Goal: Task Accomplishment & Management: Manage account settings

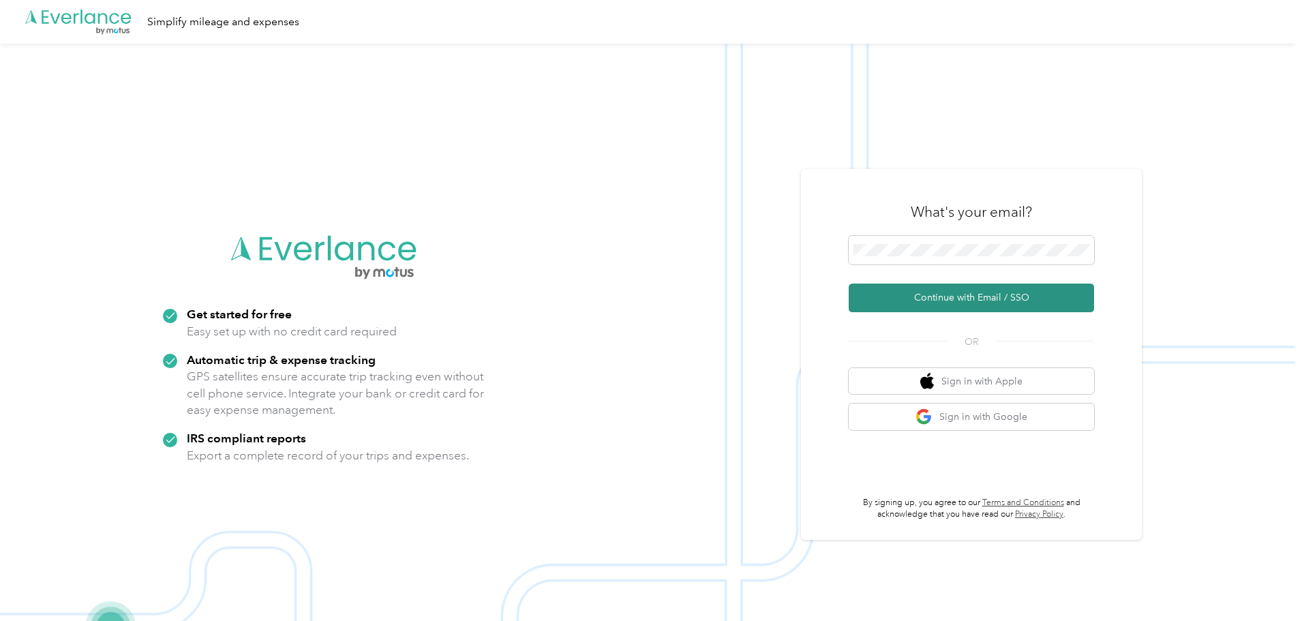
click at [975, 287] on button "Continue with Email / SSO" at bounding box center [970, 297] width 245 height 29
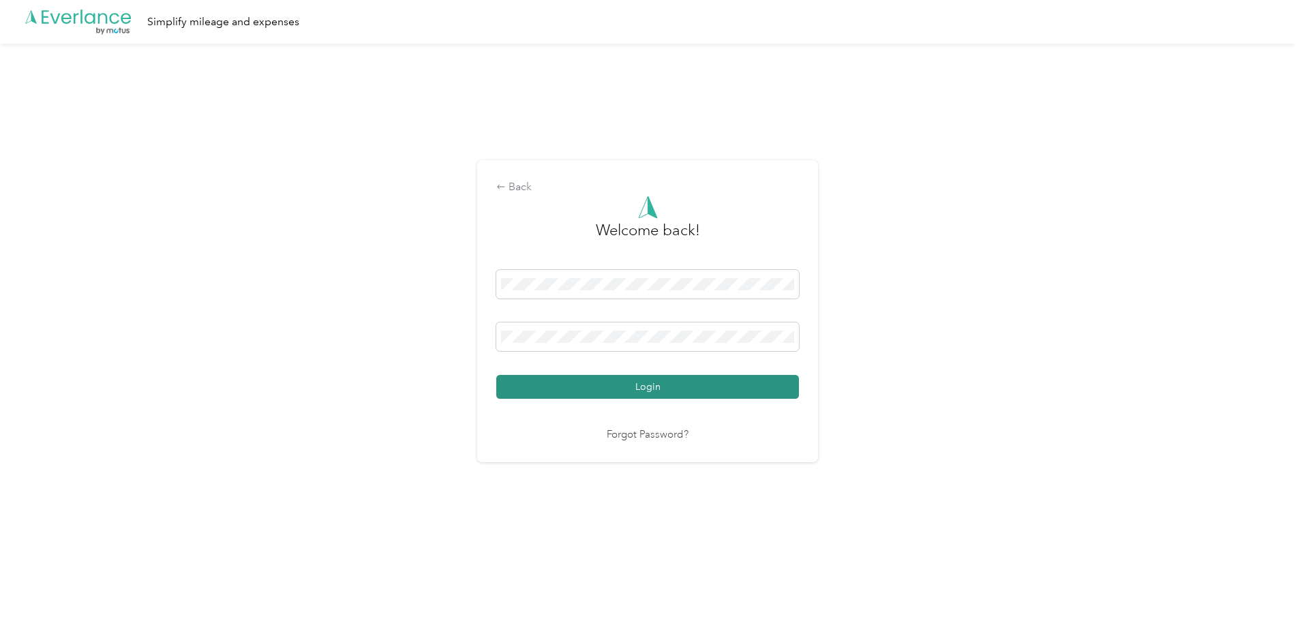
click at [668, 380] on button "Login" at bounding box center [647, 387] width 303 height 24
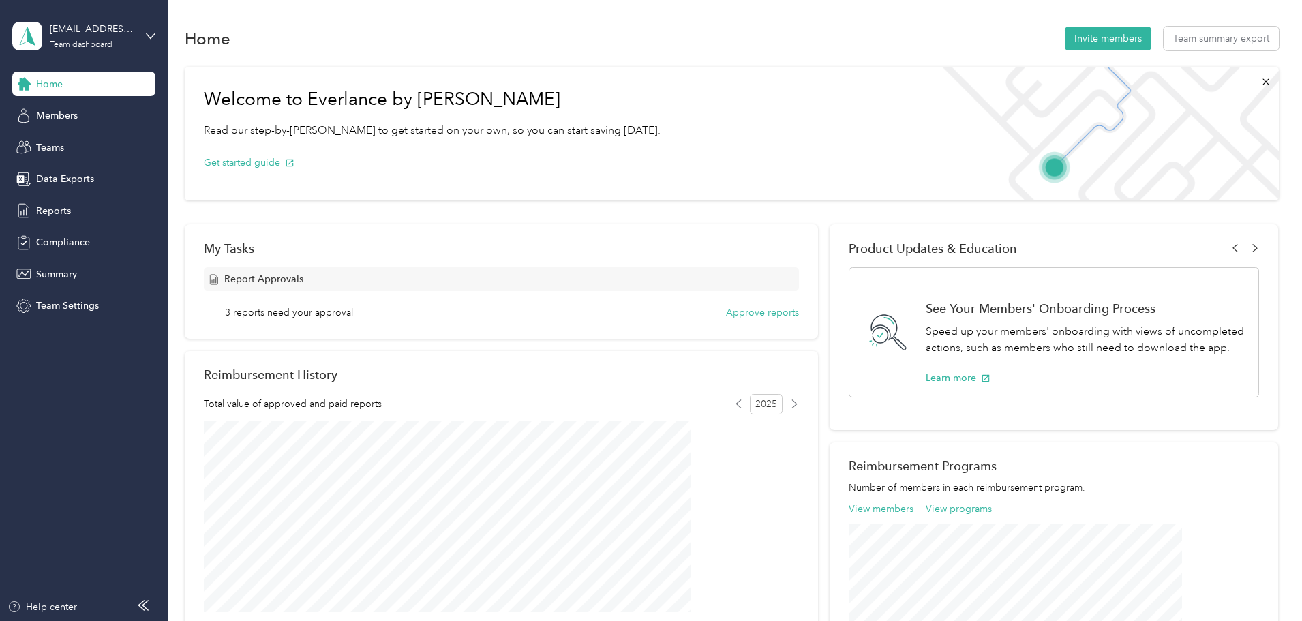
click at [141, 34] on div "[EMAIL_ADDRESS][DOMAIN_NAME] Team dashboard" at bounding box center [83, 36] width 143 height 48
click at [80, 141] on div "Personal dashboard" at bounding box center [68, 143] width 86 height 14
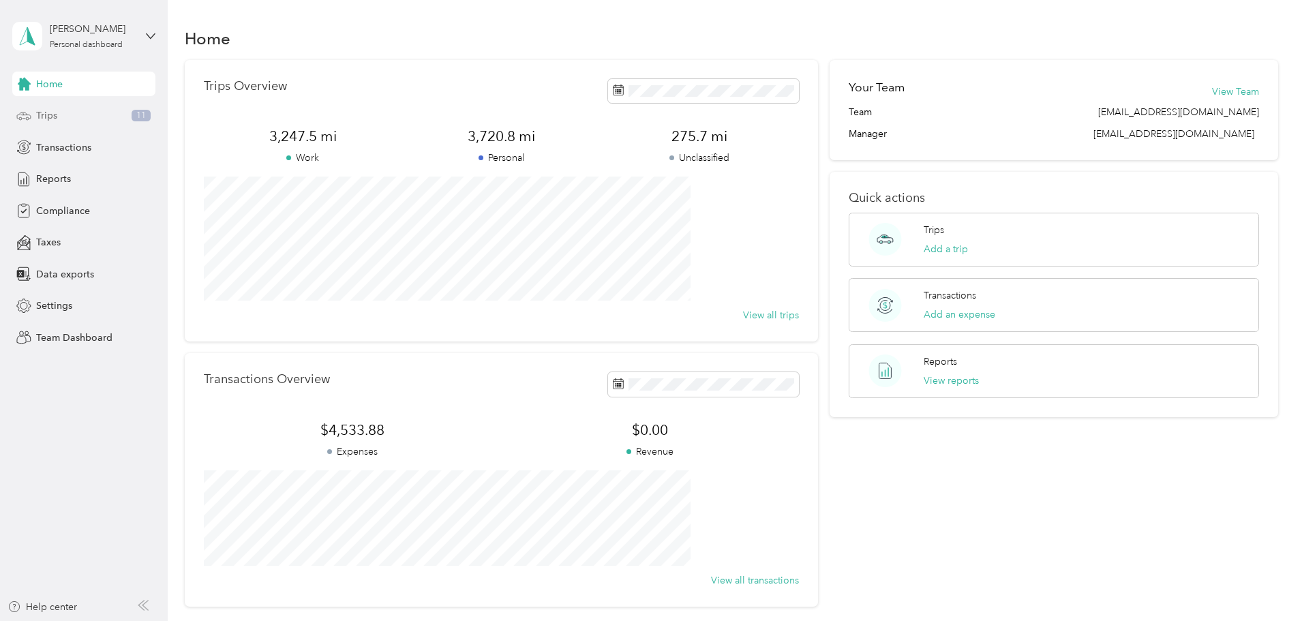
click at [53, 119] on span "Trips" at bounding box center [46, 115] width 21 height 14
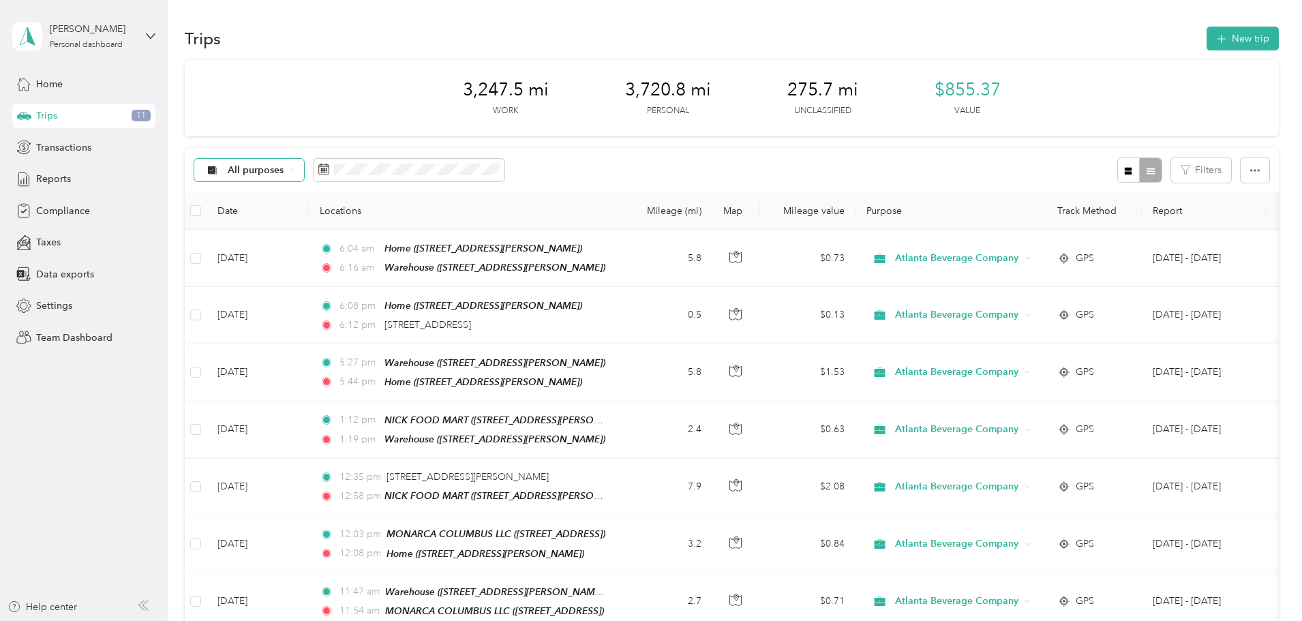
click at [305, 176] on div "All purposes" at bounding box center [249, 170] width 110 height 23
click at [374, 216] on span "Unclassified" at bounding box center [380, 218] width 123 height 14
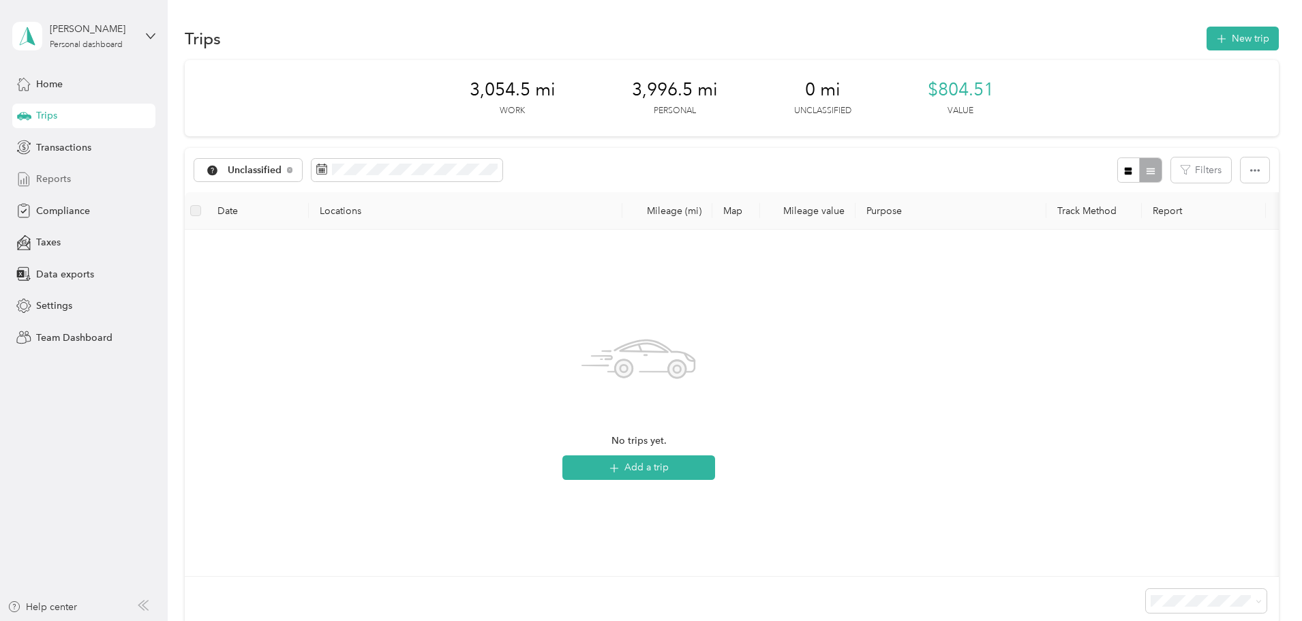
click at [68, 181] on span "Reports" at bounding box center [53, 179] width 35 height 14
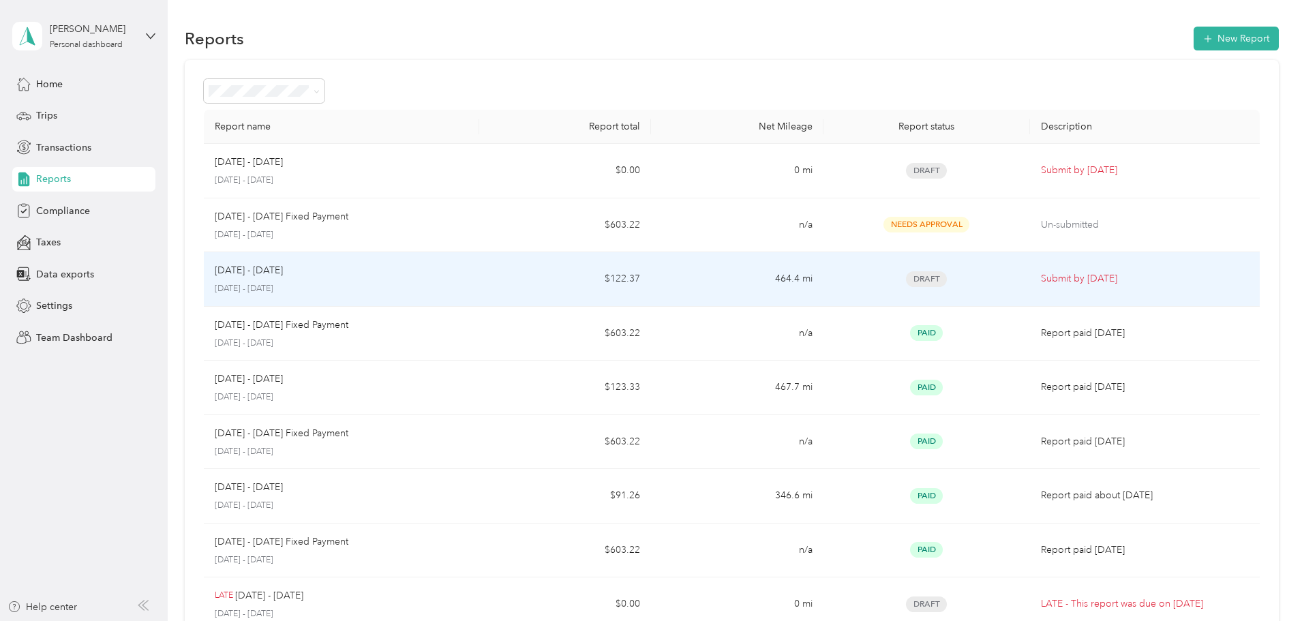
click at [468, 290] on p "September 1 - 30, 2025" at bounding box center [341, 289] width 253 height 12
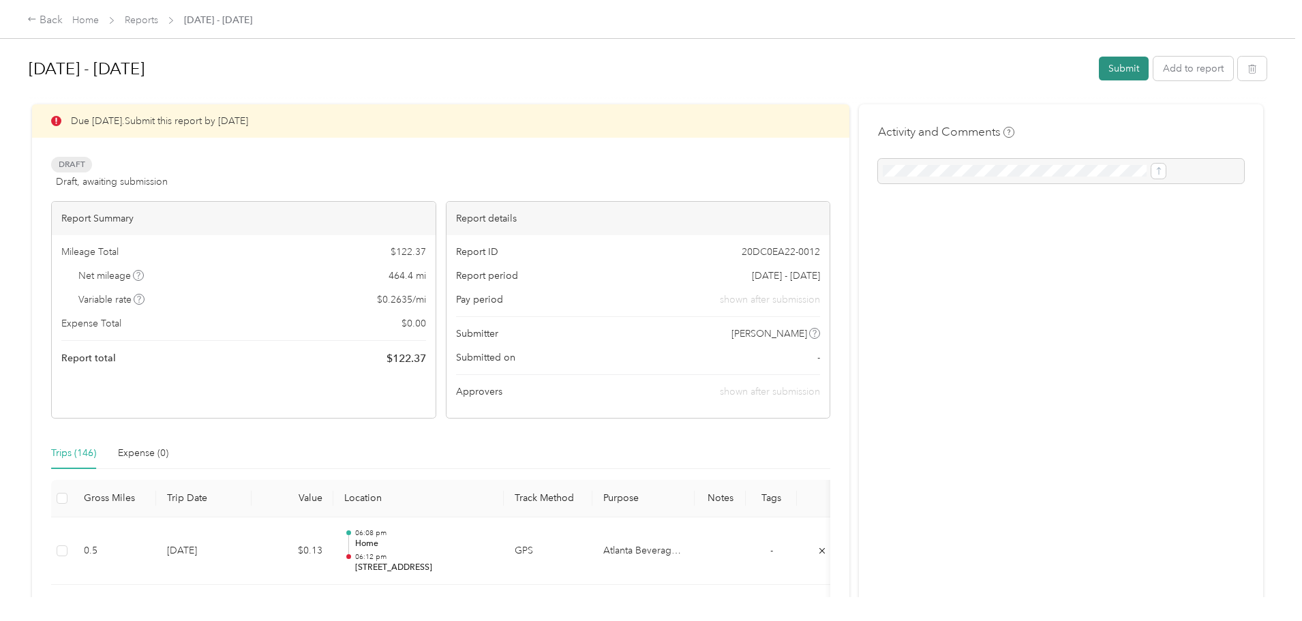
click at [1098, 69] on button "Submit" at bounding box center [1123, 69] width 50 height 24
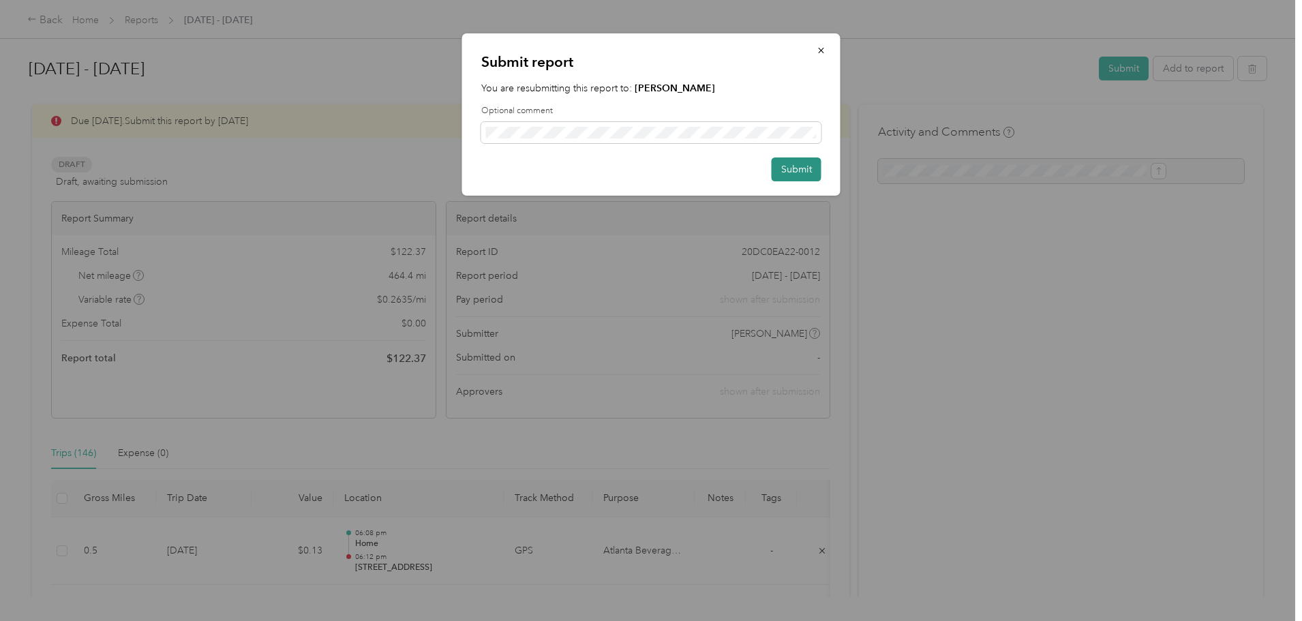
click at [804, 175] on button "Submit" at bounding box center [796, 169] width 50 height 24
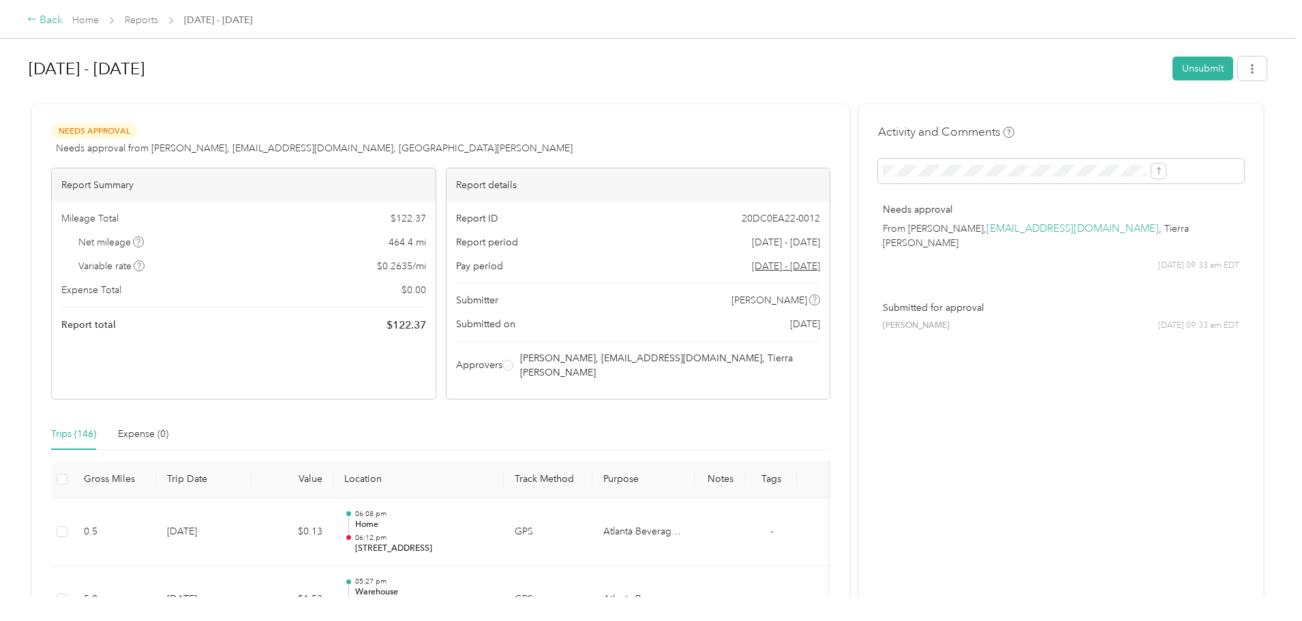
click at [63, 19] on div "Back" at bounding box center [44, 20] width 35 height 16
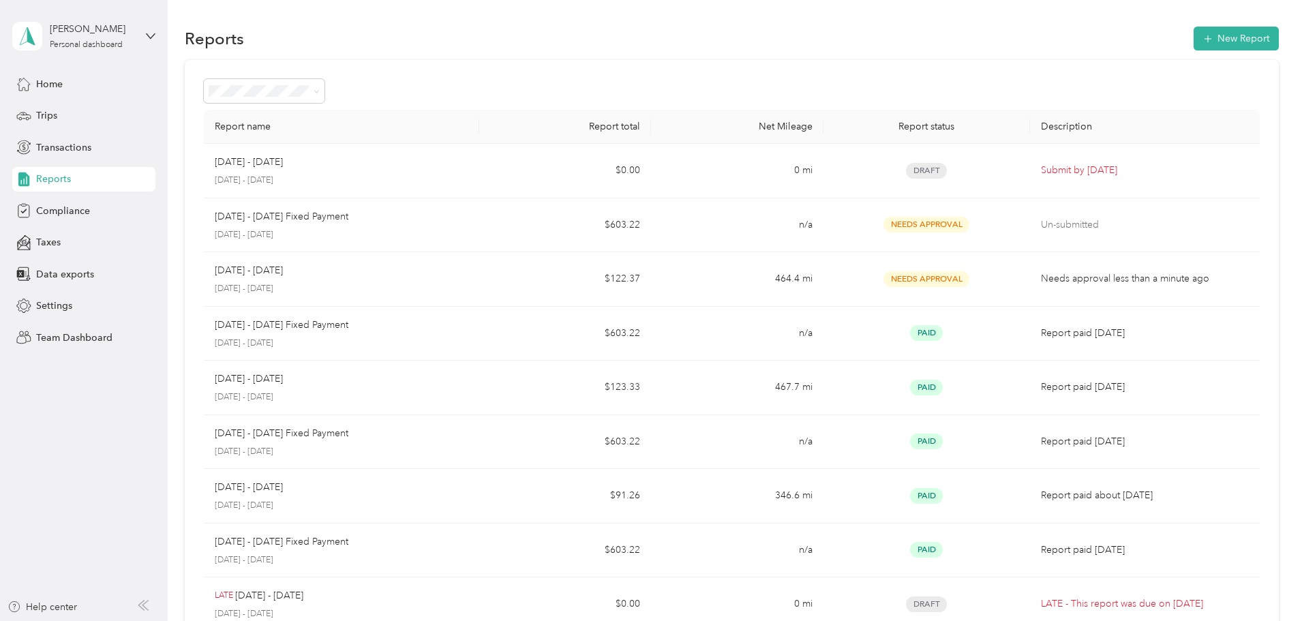
click at [140, 35] on div "Kyle A. Patrick Personal dashboard" at bounding box center [83, 36] width 143 height 48
click at [93, 108] on div "Team dashboard" at bounding box center [61, 112] width 73 height 14
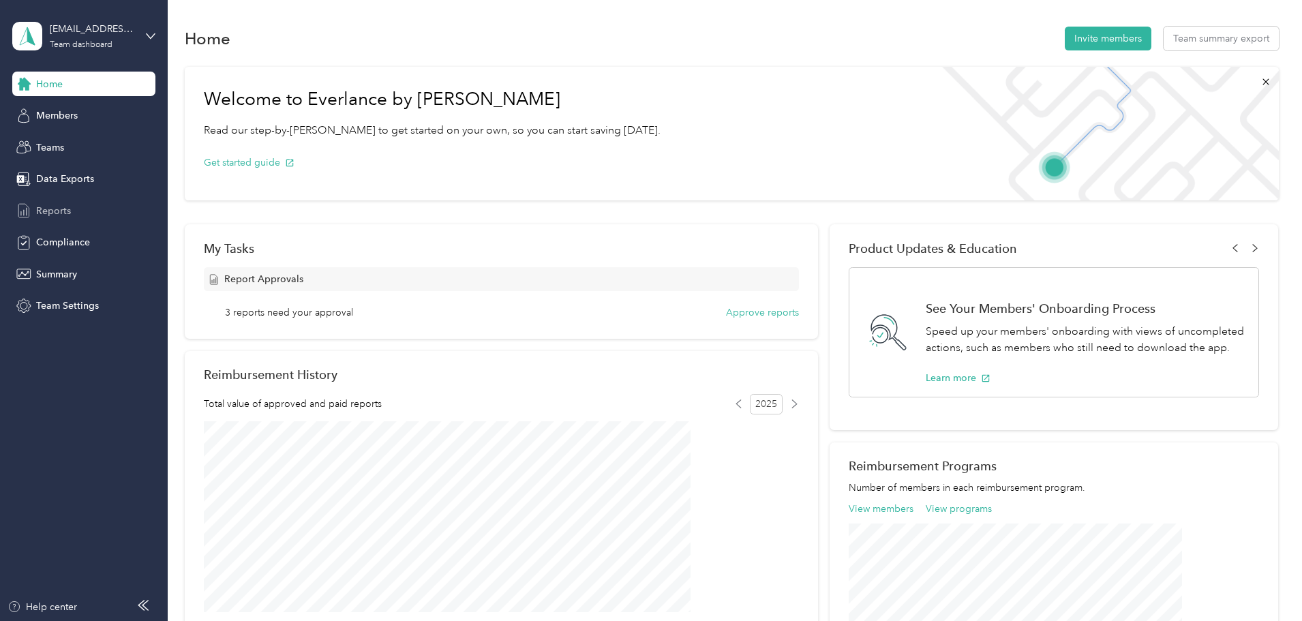
click at [64, 209] on span "Reports" at bounding box center [53, 211] width 35 height 14
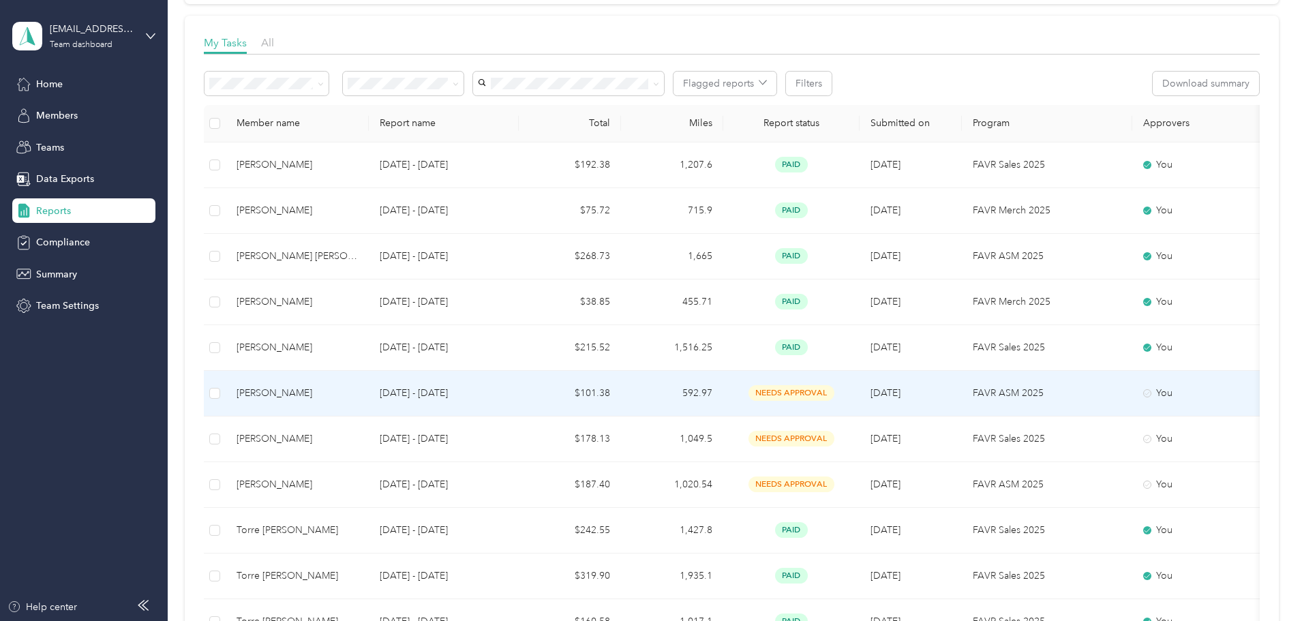
scroll to position [204, 0]
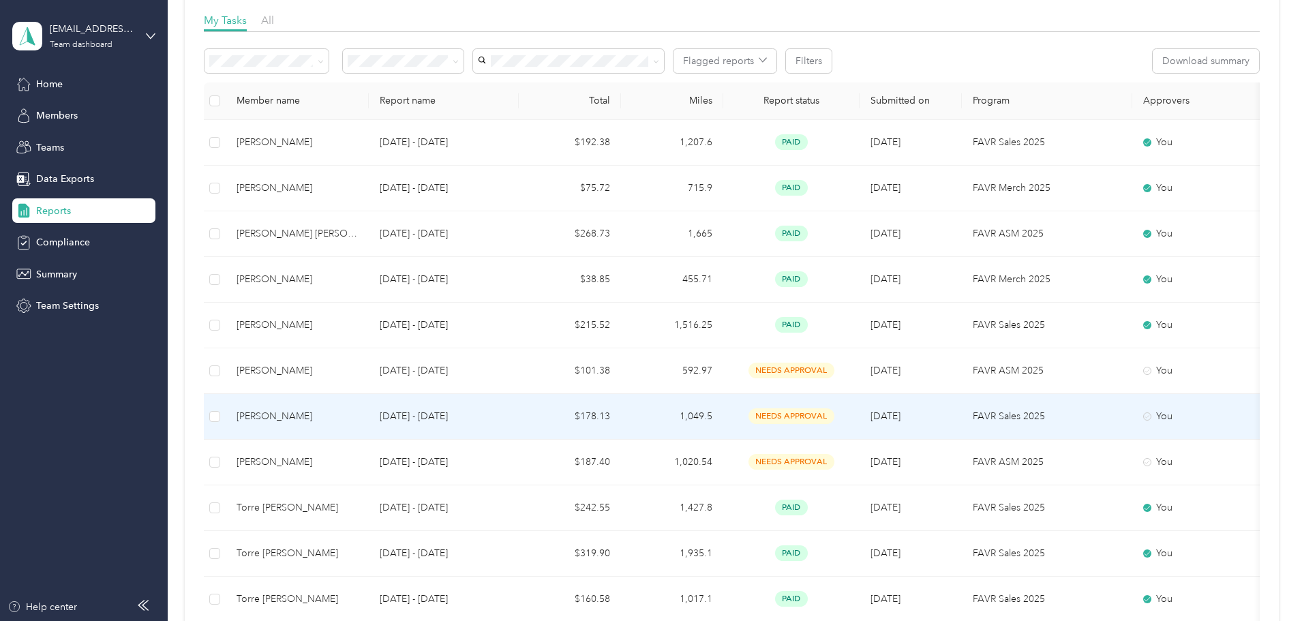
click at [617, 416] on td "$178.13" at bounding box center [570, 417] width 102 height 46
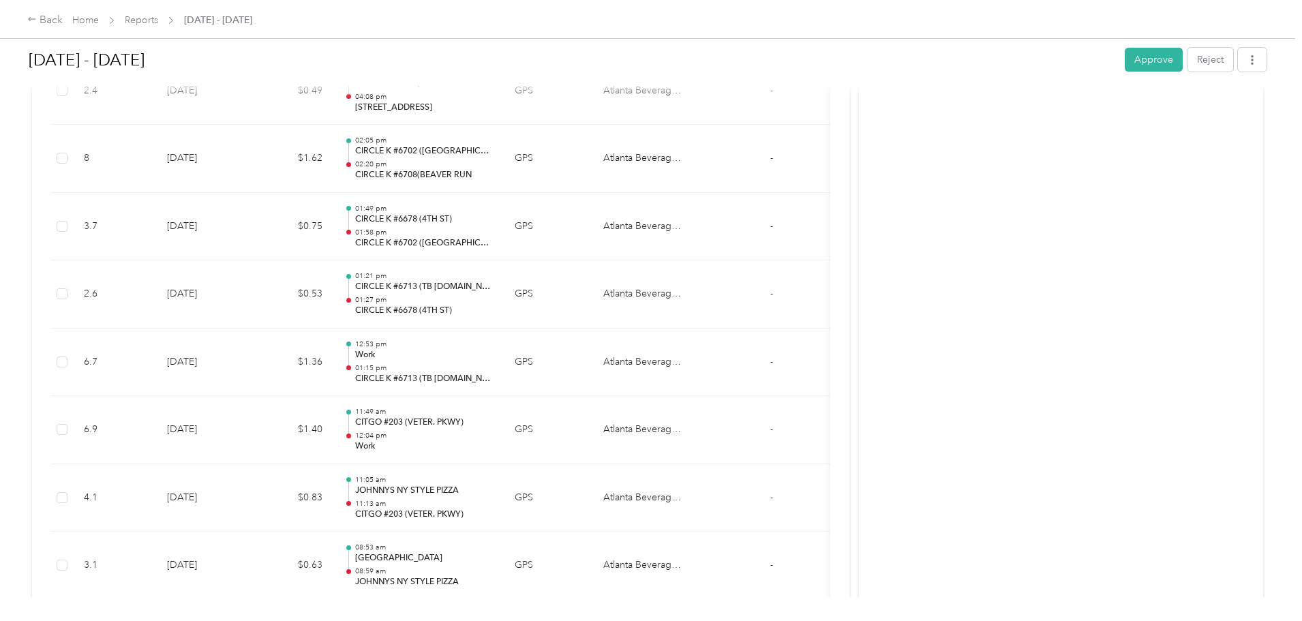
scroll to position [14379, 0]
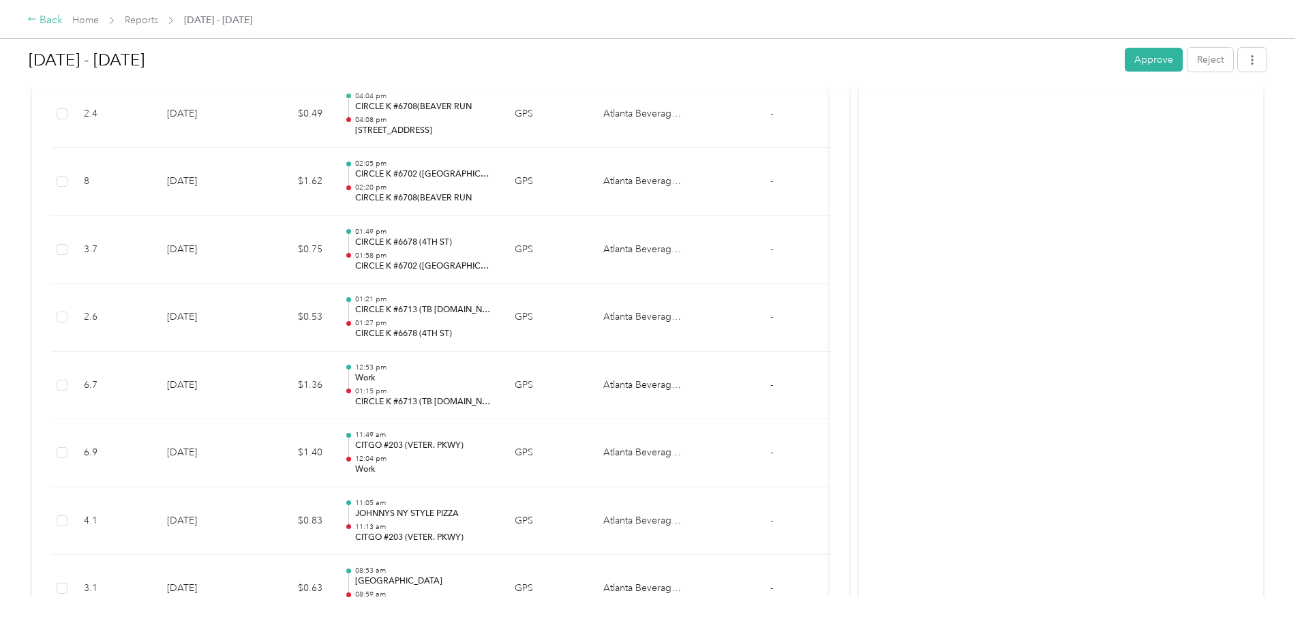
click at [63, 24] on div "Back" at bounding box center [44, 20] width 35 height 16
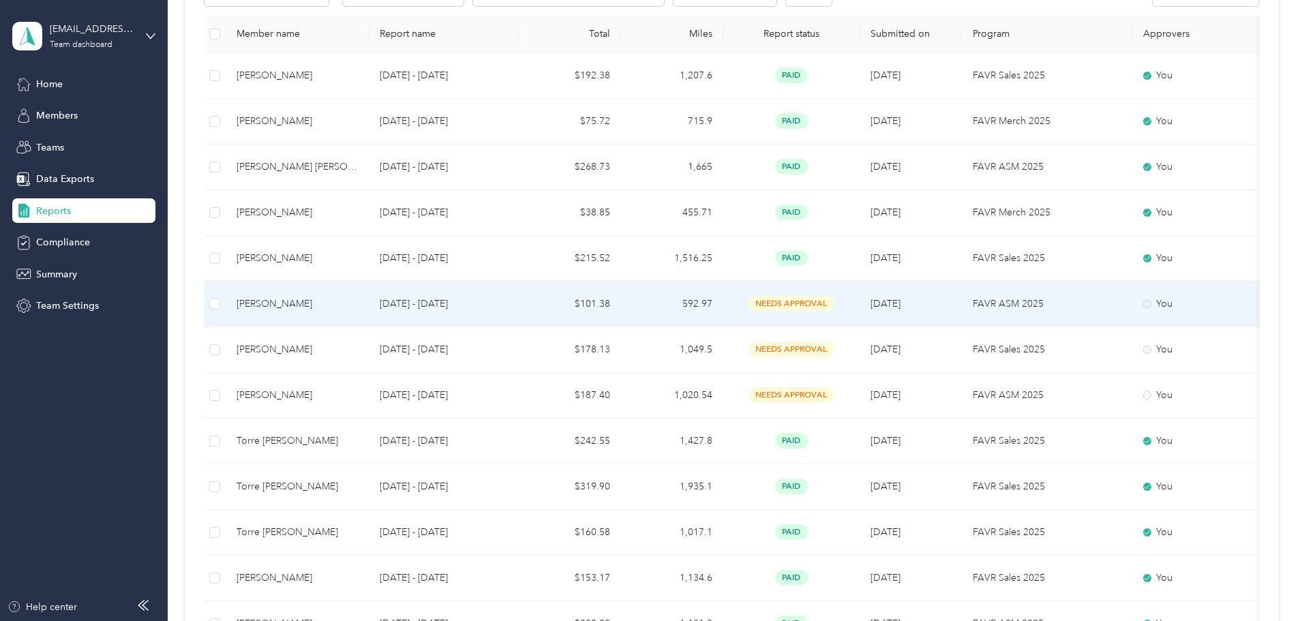
scroll to position [273, 0]
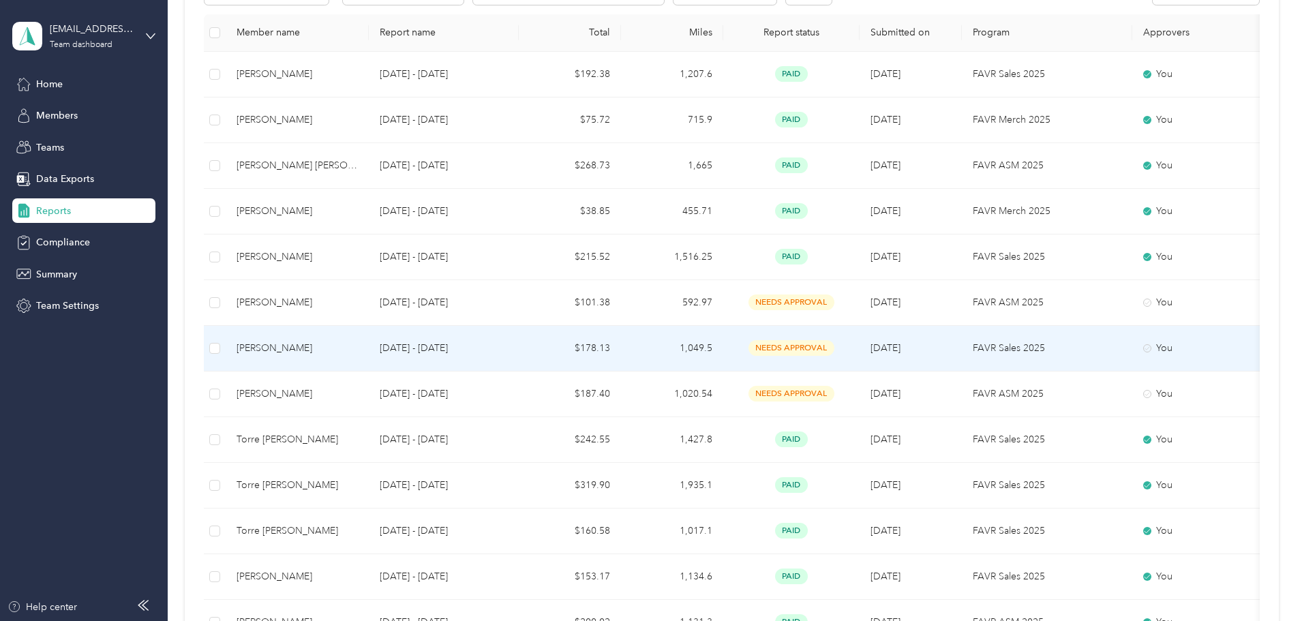
click at [459, 350] on td "[DATE] - [DATE]" at bounding box center [444, 349] width 150 height 46
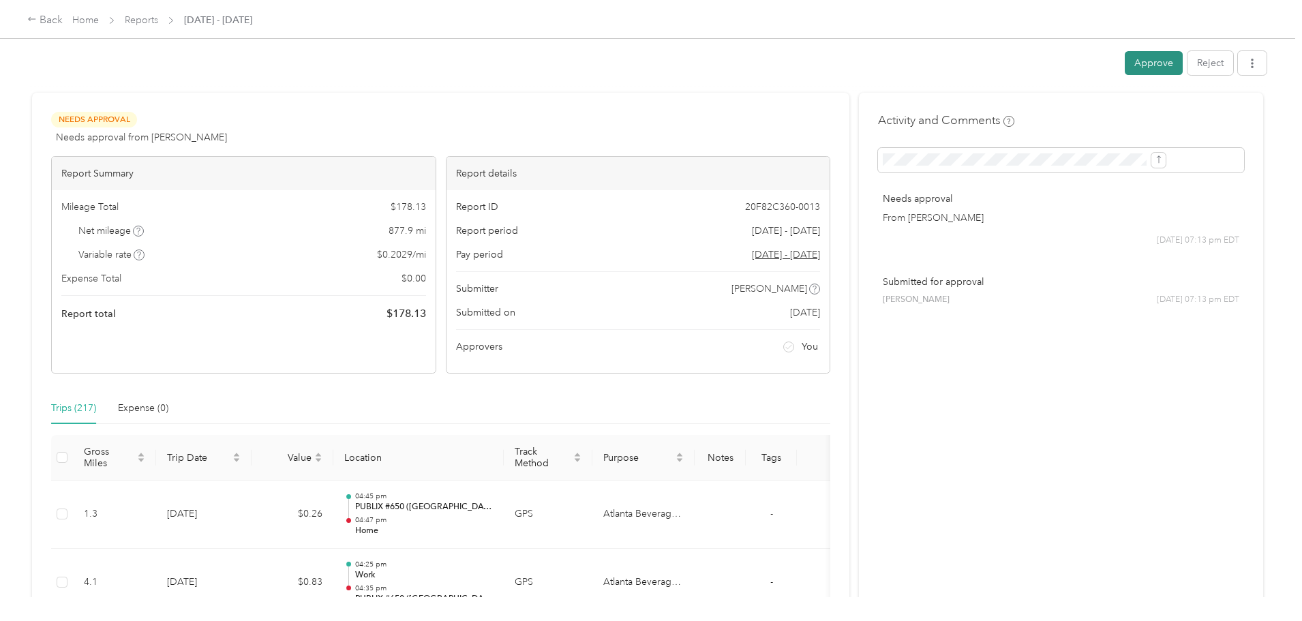
click at [1124, 67] on button "Approve" at bounding box center [1153, 63] width 58 height 24
